Goal: Check status: Check status

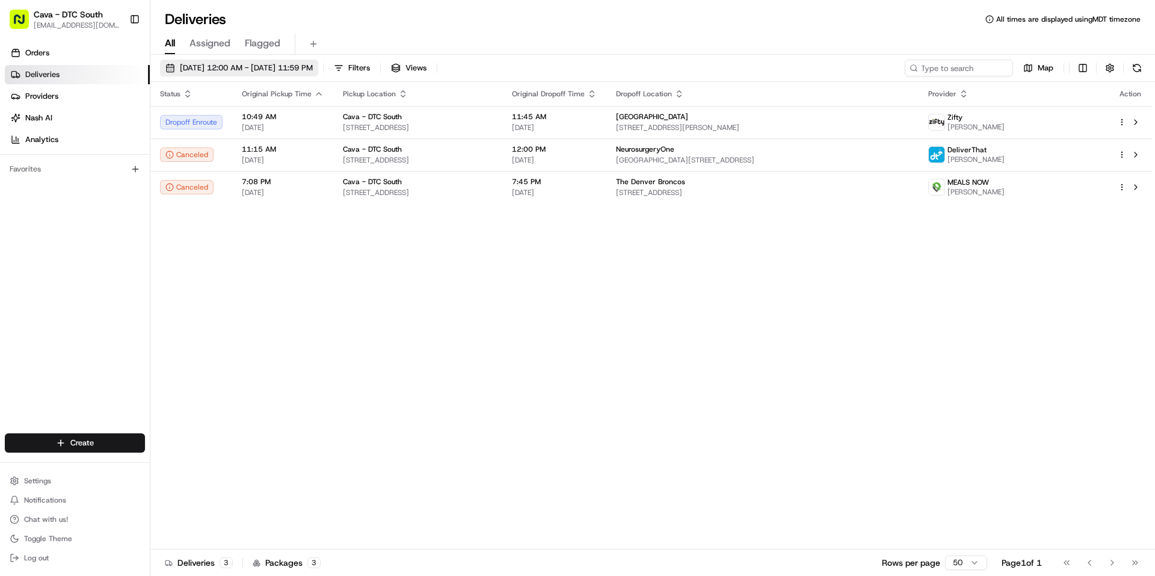
click at [290, 70] on span "[DATE] 12:00 AM - [DATE] 11:59 PM" at bounding box center [246, 68] width 133 height 11
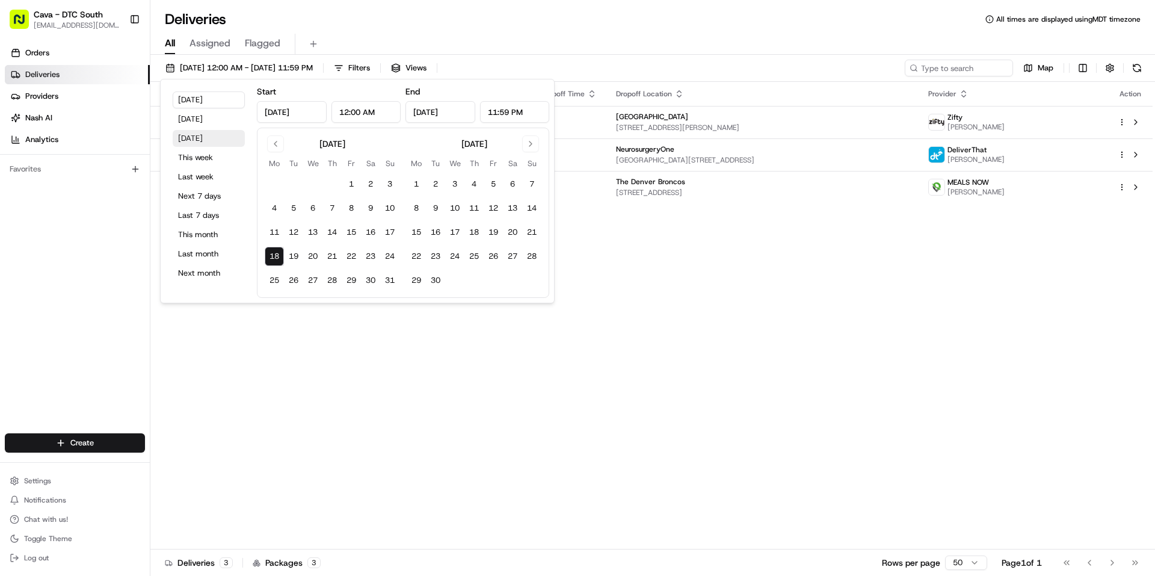
click at [201, 138] on button "[DATE]" at bounding box center [209, 138] width 72 height 17
type input "[DATE]"
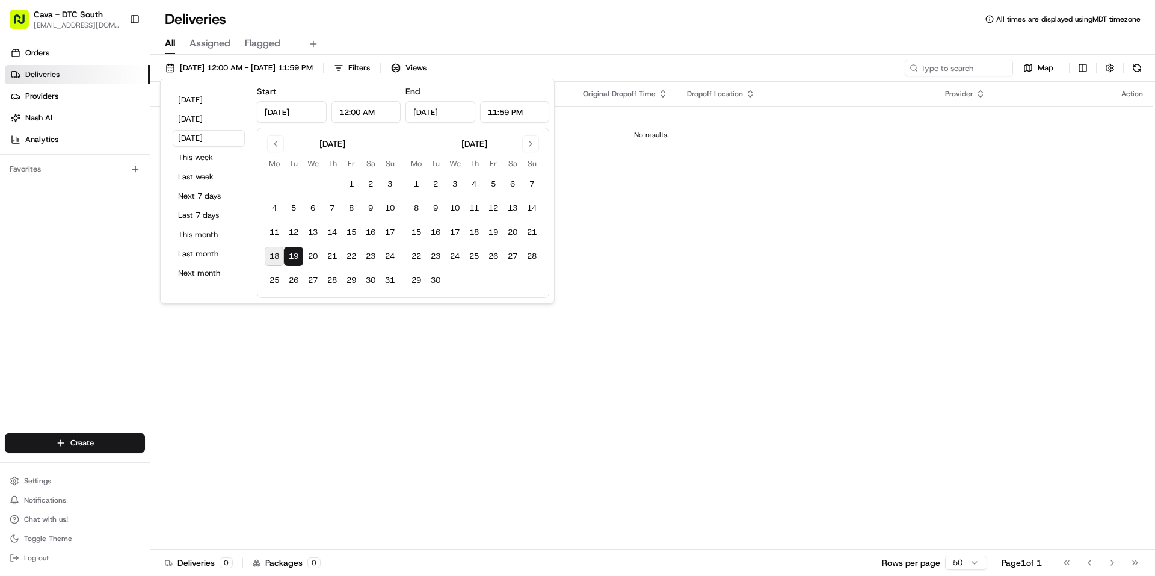
click at [826, 250] on div "Status Original Pickup Time Pickup Location Original Dropoff Time Dropoff Locat…" at bounding box center [651, 315] width 1002 height 467
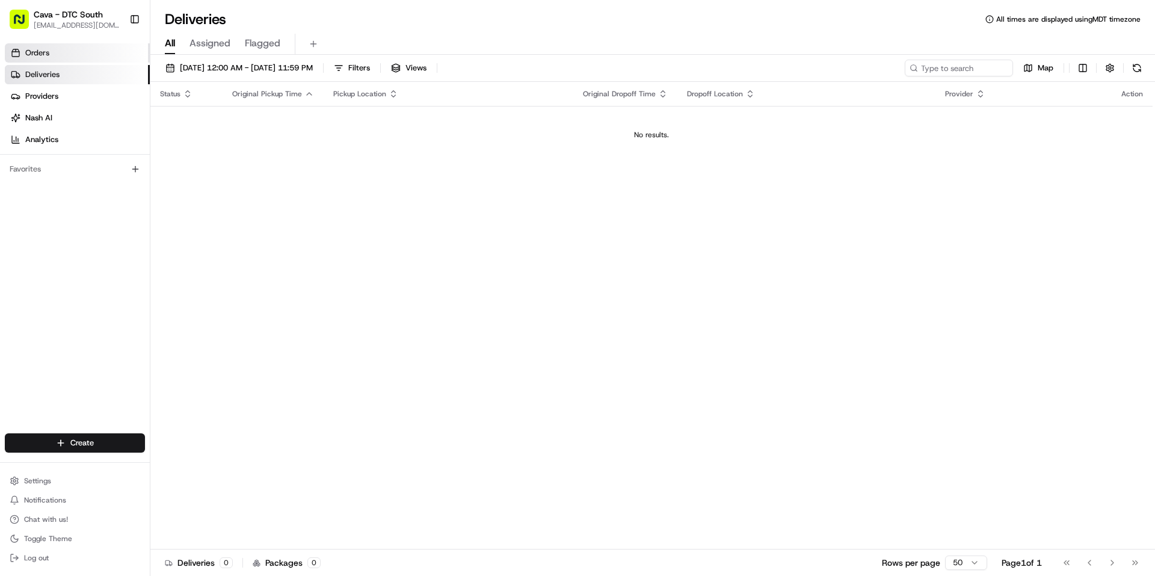
click at [70, 54] on link "Orders" at bounding box center [77, 52] width 145 height 19
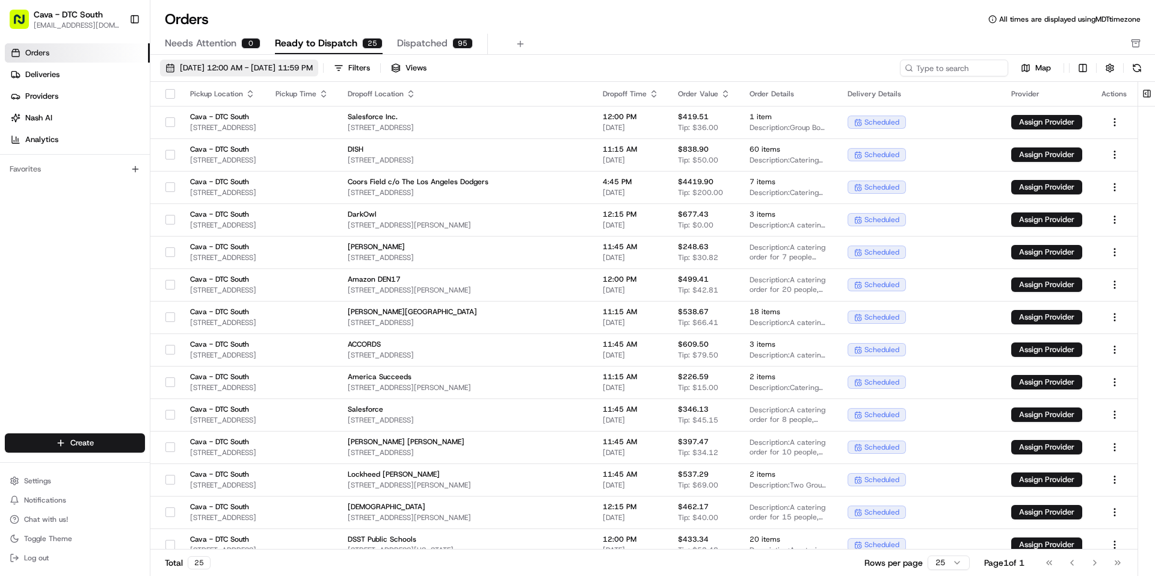
click at [211, 69] on span "[DATE] 12:00 AM - [DATE] 11:59 PM" at bounding box center [246, 68] width 133 height 11
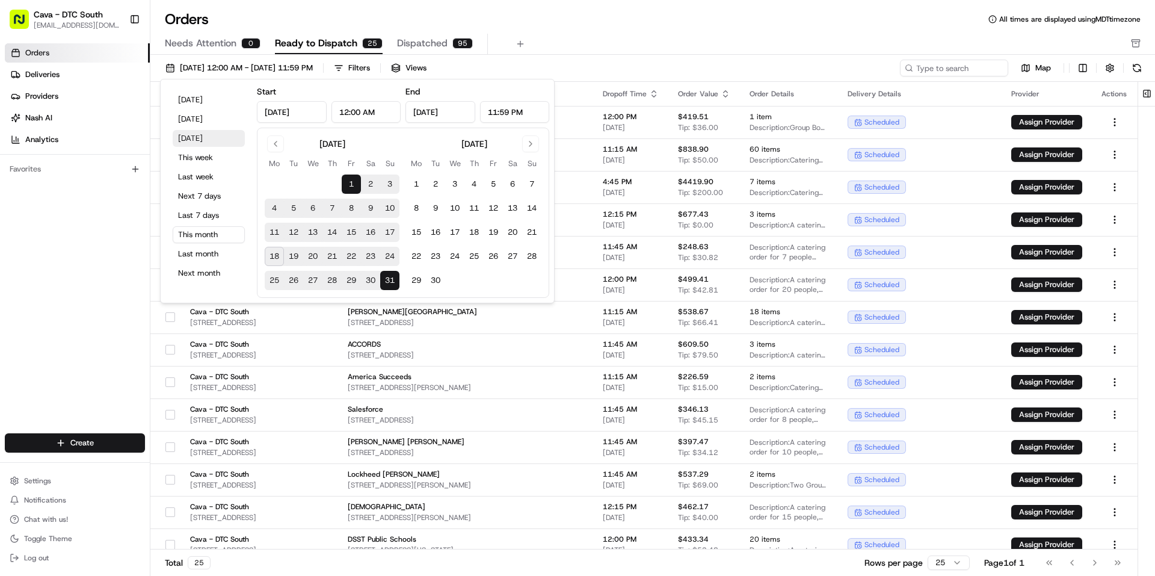
click at [200, 137] on button "[DATE]" at bounding box center [209, 138] width 72 height 17
type input "[DATE]"
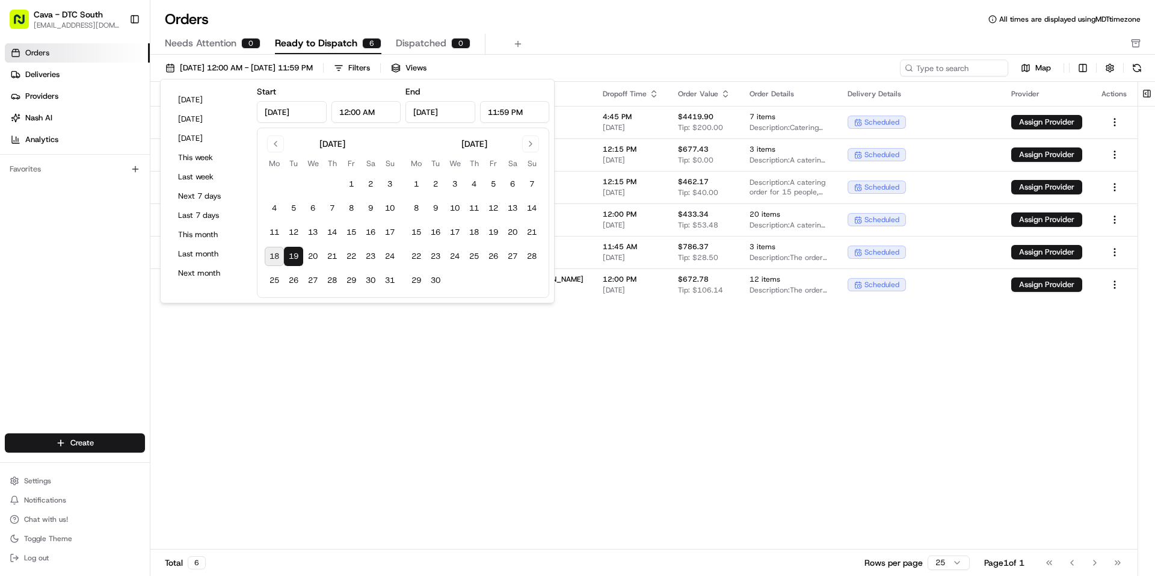
click at [38, 255] on div "Orders Deliveries Providers [PERSON_NAME] Analytics Favorites" at bounding box center [75, 239] width 150 height 402
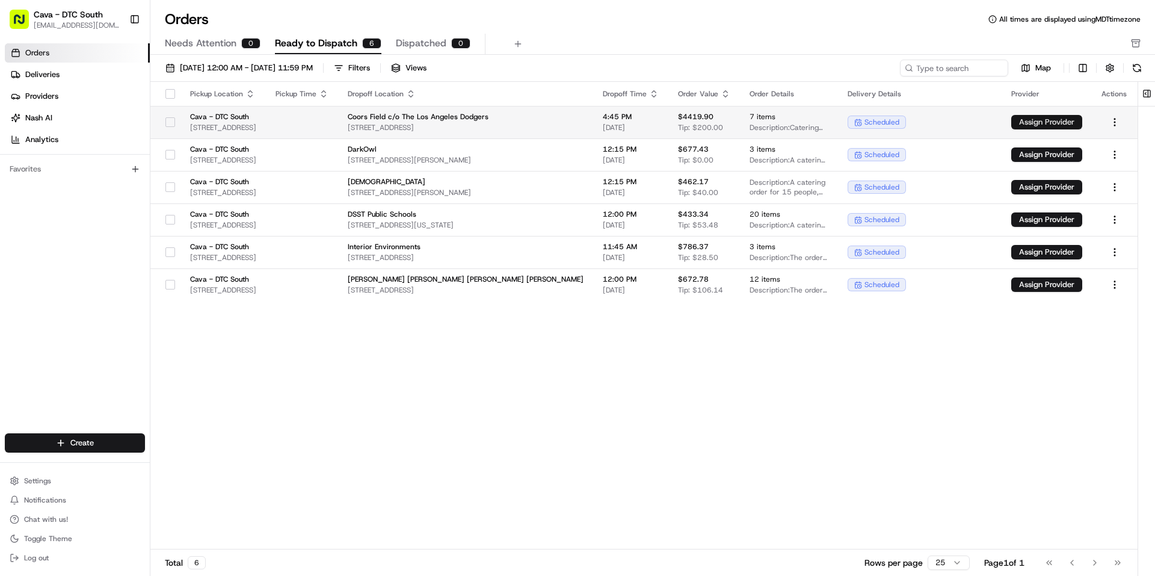
click at [1068, 123] on button "Assign Provider" at bounding box center [1046, 122] width 71 height 14
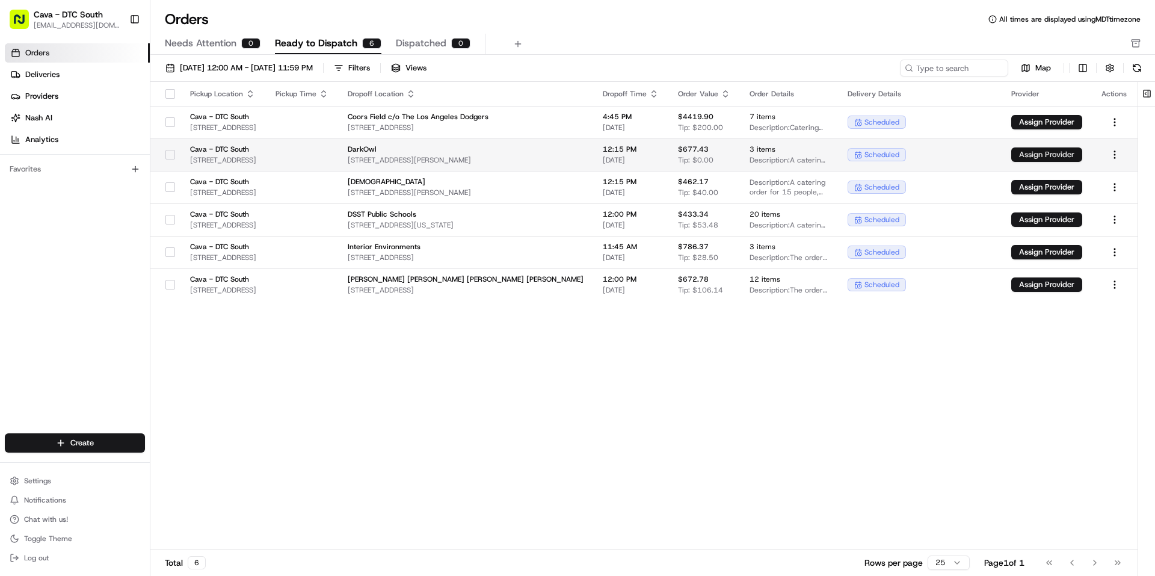
click at [1057, 151] on button "Assign Provider" at bounding box center [1046, 154] width 71 height 14
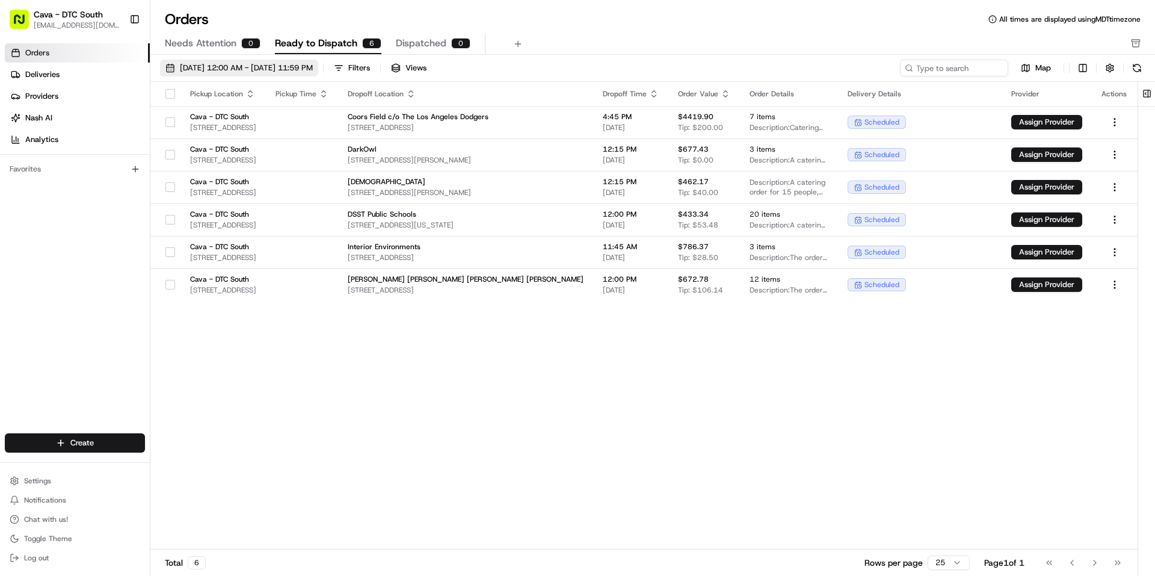
click at [202, 66] on span "[DATE] 12:00 AM - [DATE] 11:59 PM" at bounding box center [246, 68] width 133 height 11
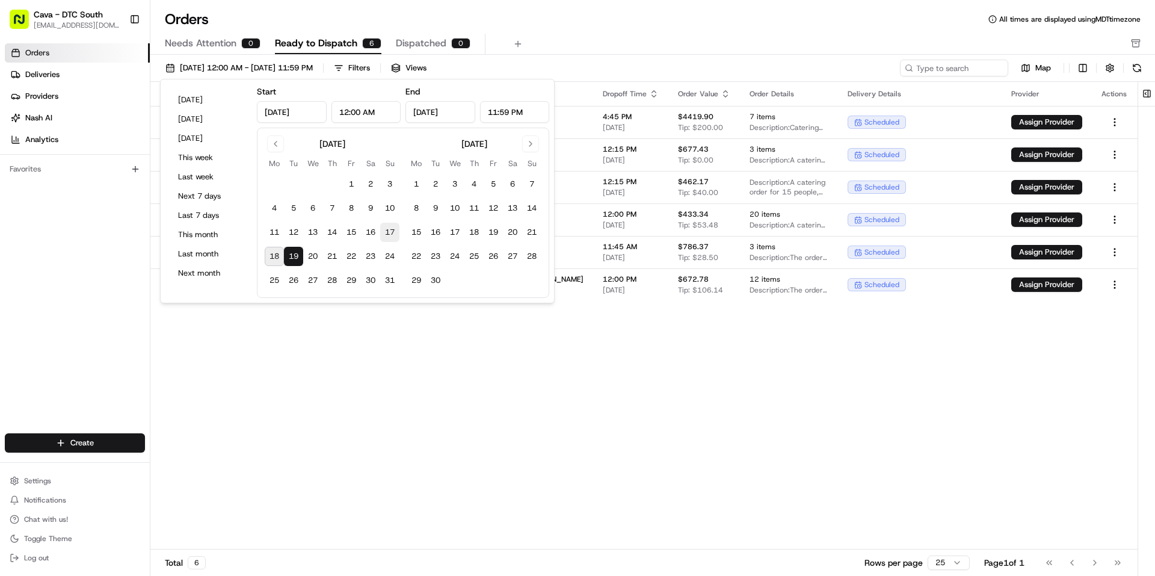
click at [389, 232] on button "17" at bounding box center [389, 232] width 19 height 19
type input "[DATE]"
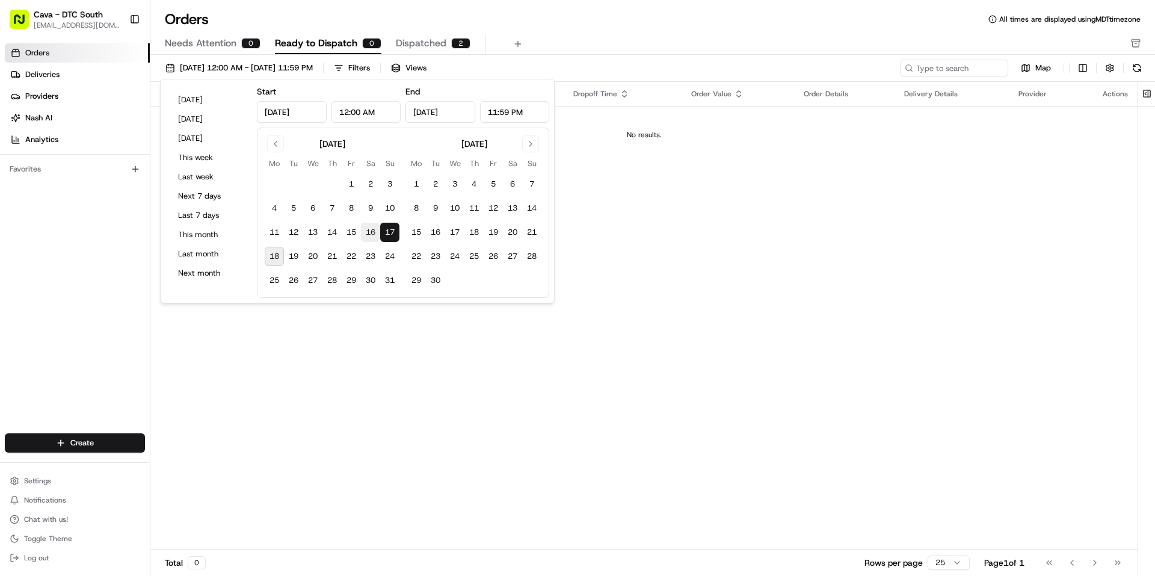
click at [374, 229] on button "16" at bounding box center [370, 232] width 19 height 19
type input "[DATE]"
click at [630, 284] on div "Pickup Location Pickup Time Dropoff Location Dropoff Time Order Value Order Det…" at bounding box center [643, 315] width 987 height 467
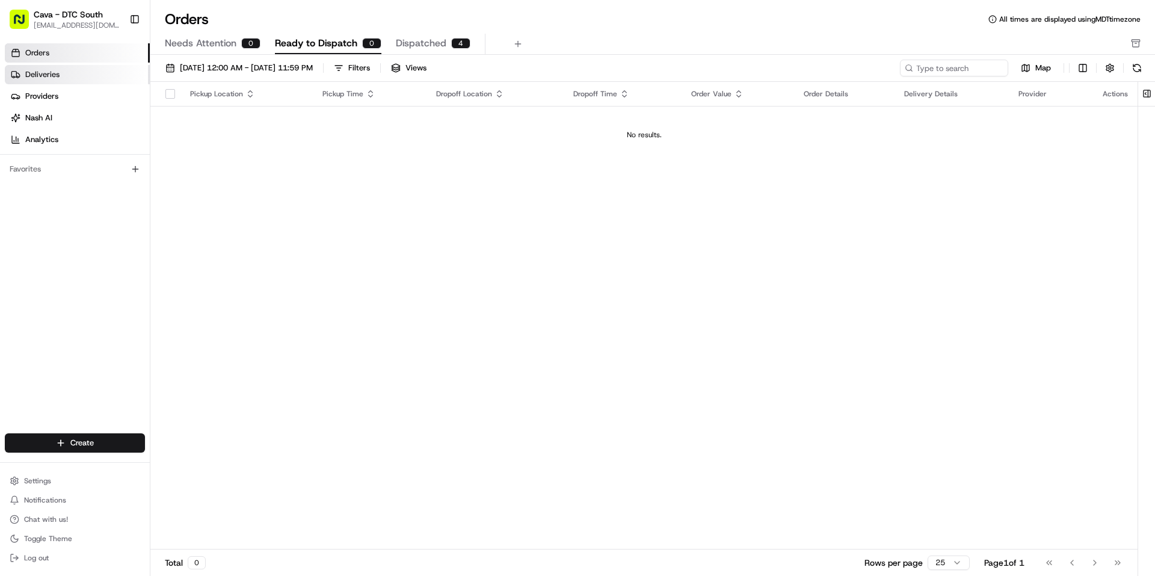
click at [101, 80] on link "Deliveries" at bounding box center [77, 74] width 145 height 19
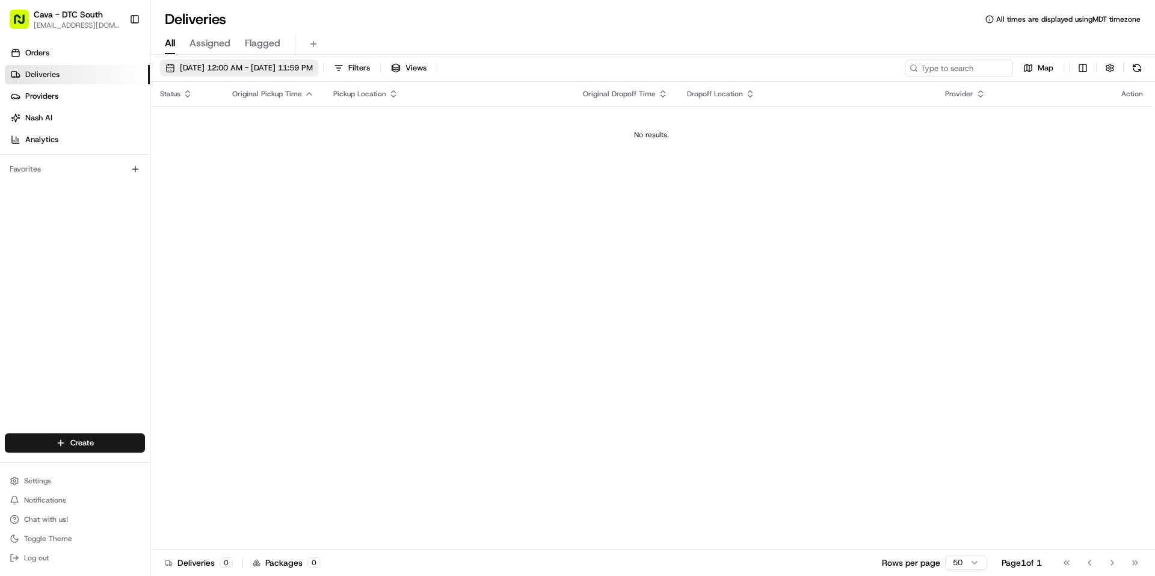
click at [225, 67] on span "[DATE] 12:00 AM - [DATE] 11:59 PM" at bounding box center [246, 68] width 133 height 11
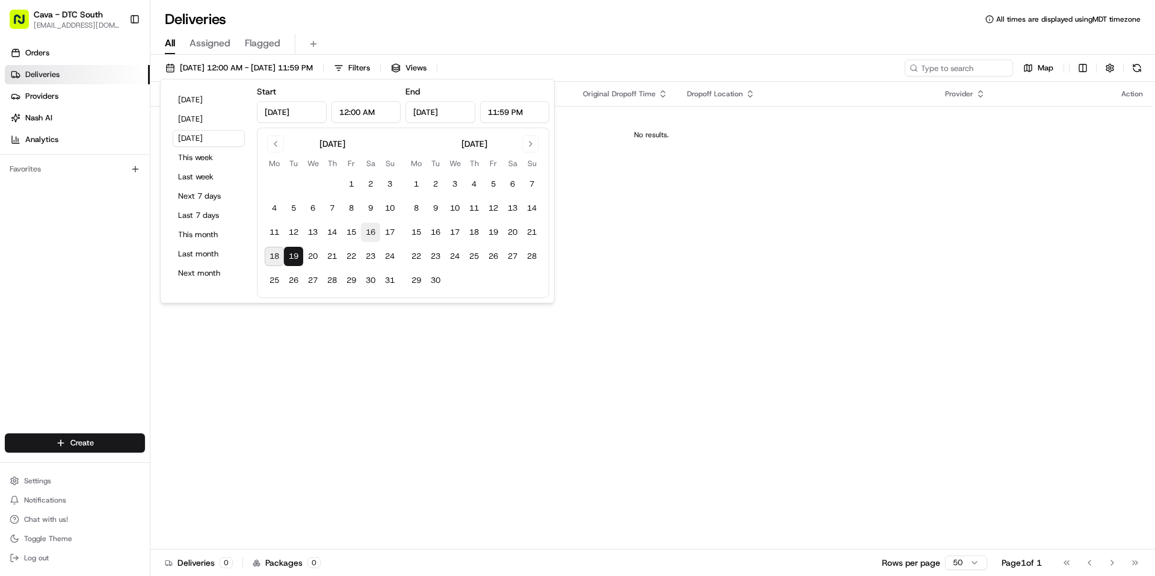
click at [374, 235] on button "16" at bounding box center [370, 232] width 19 height 19
type input "[DATE]"
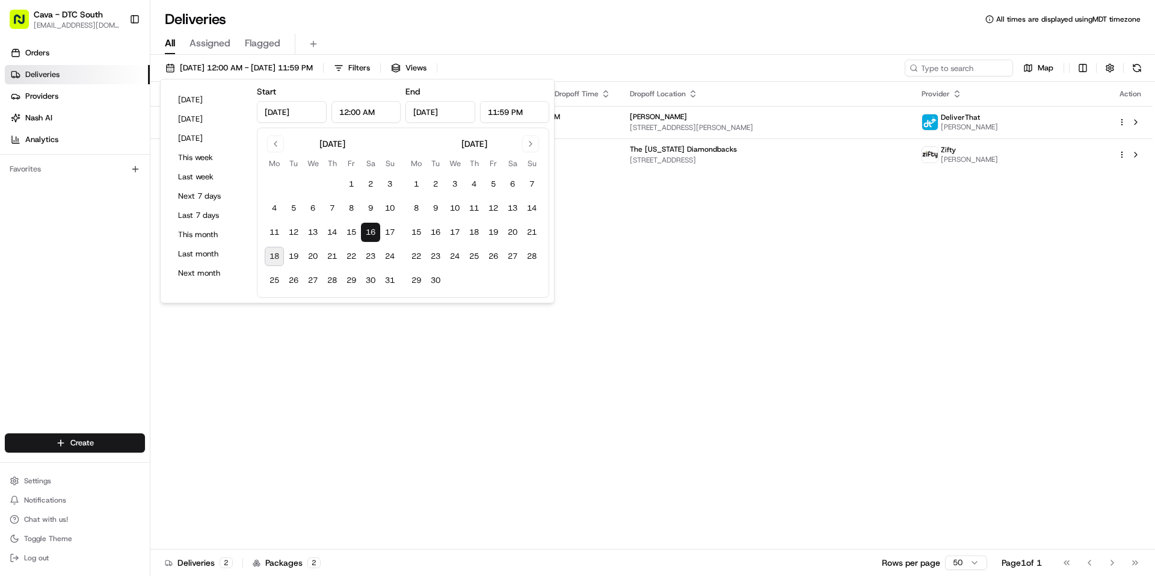
click at [642, 330] on div "Status Original Pickup Time Pickup Location Original Dropoff Time Dropoff Locat…" at bounding box center [651, 315] width 1002 height 467
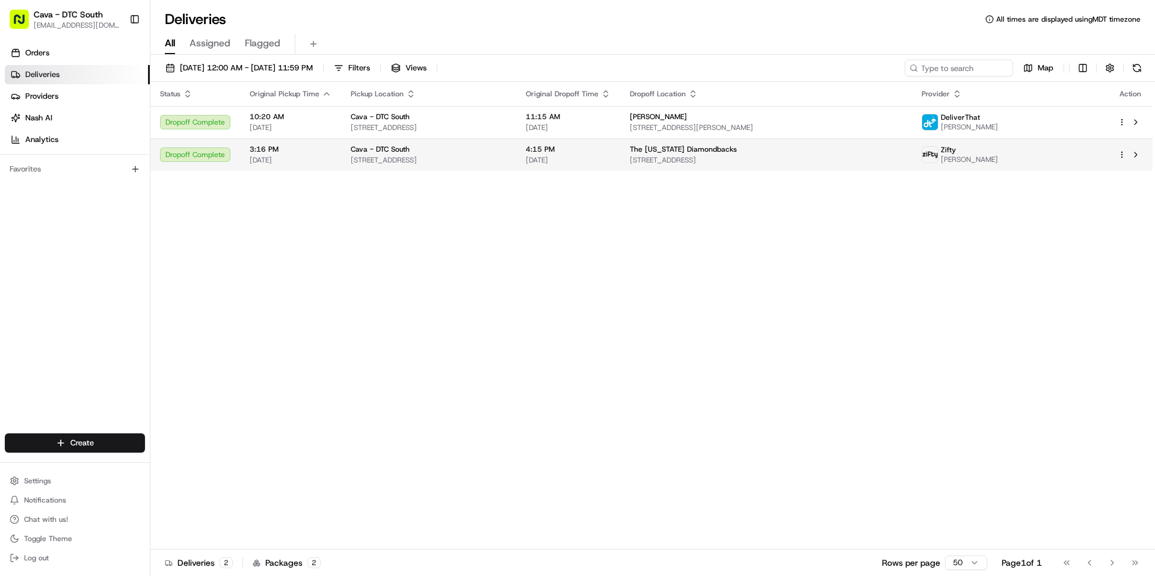
click at [737, 150] on span "The [US_STATE] Diamondbacks" at bounding box center [683, 149] width 107 height 10
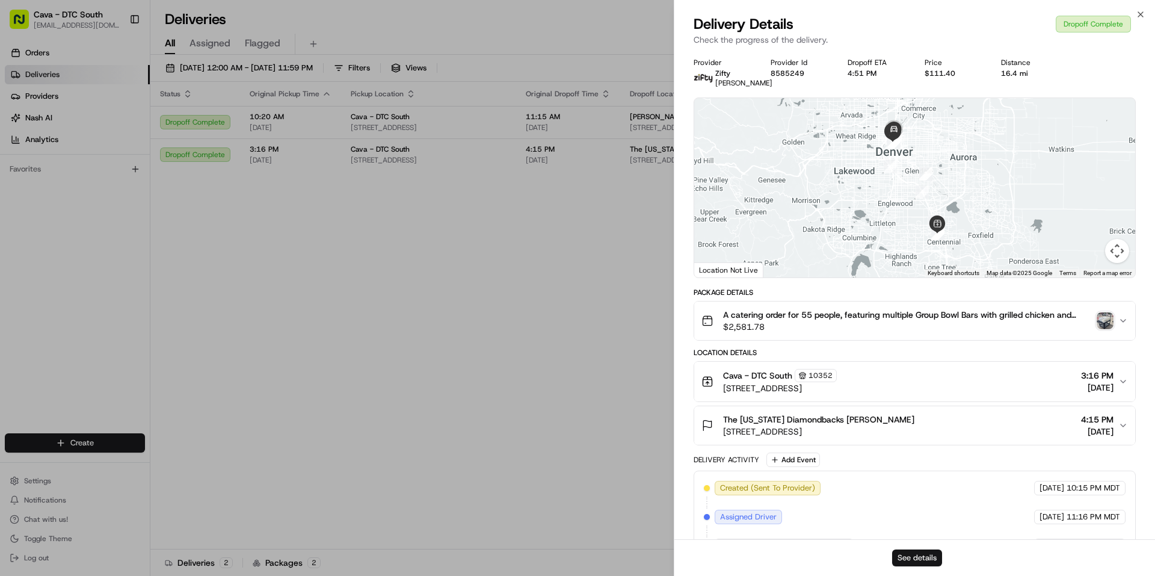
click at [914, 557] on button "See details" at bounding box center [917, 557] width 50 height 17
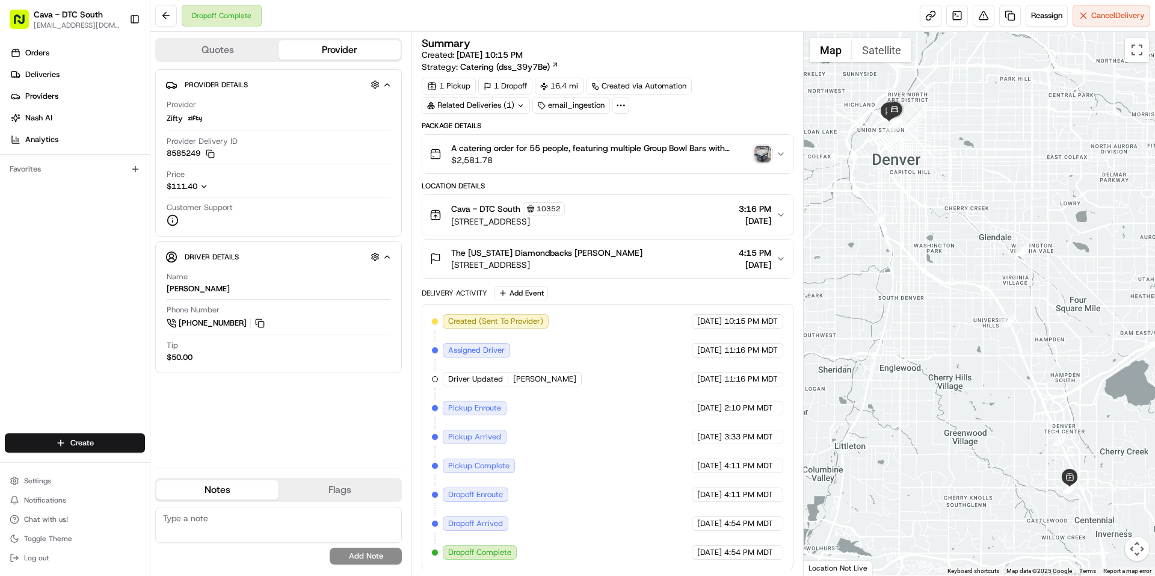
scroll to position [1, 0]
click at [766, 153] on img "button" at bounding box center [762, 153] width 17 height 17
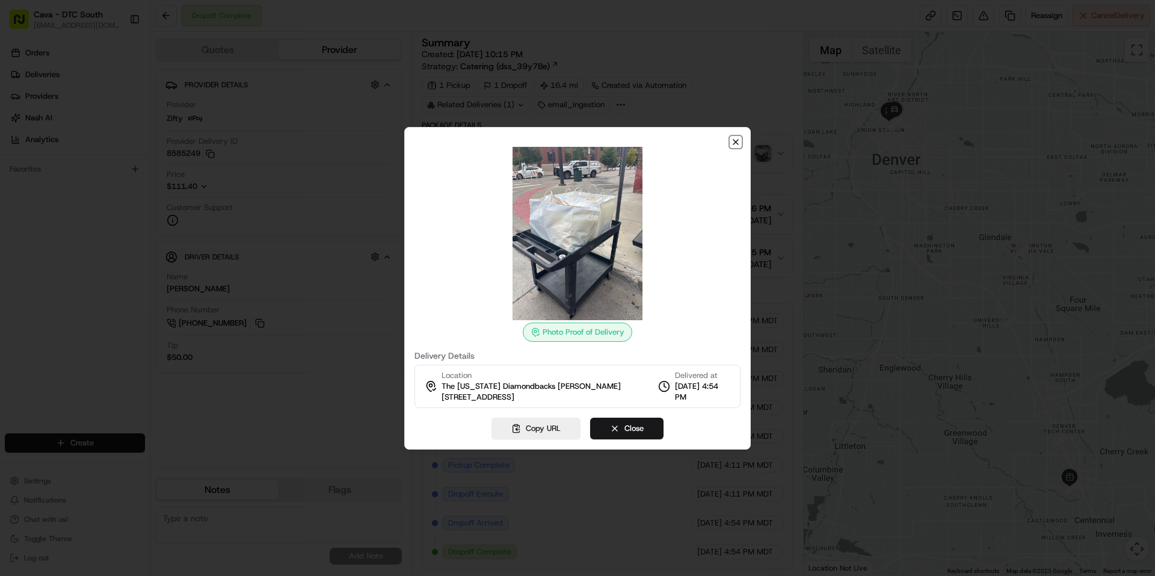
click at [740, 142] on icon "button" at bounding box center [736, 142] width 10 height 10
